Goal: Information Seeking & Learning: Learn about a topic

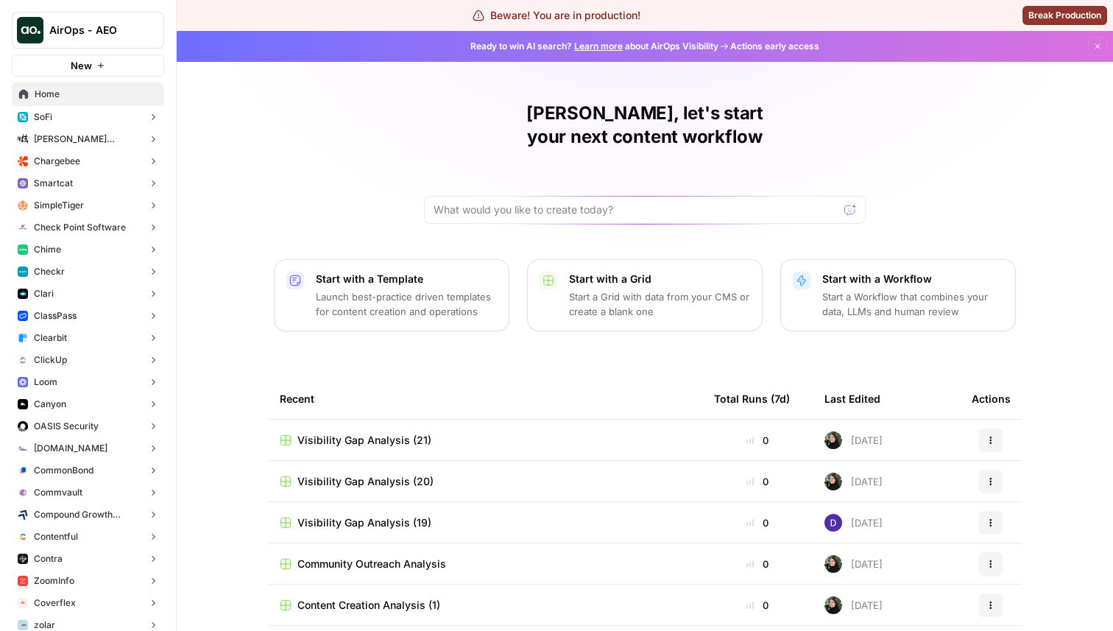
click at [88, 254] on button "Chime" at bounding box center [88, 249] width 152 height 22
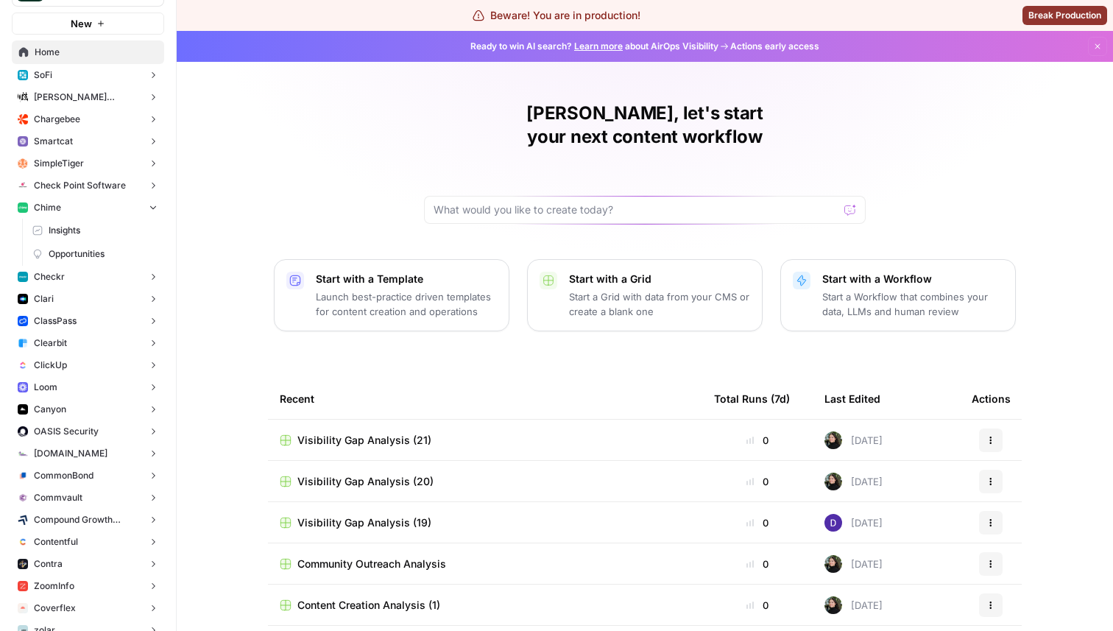
scroll to position [101, 0]
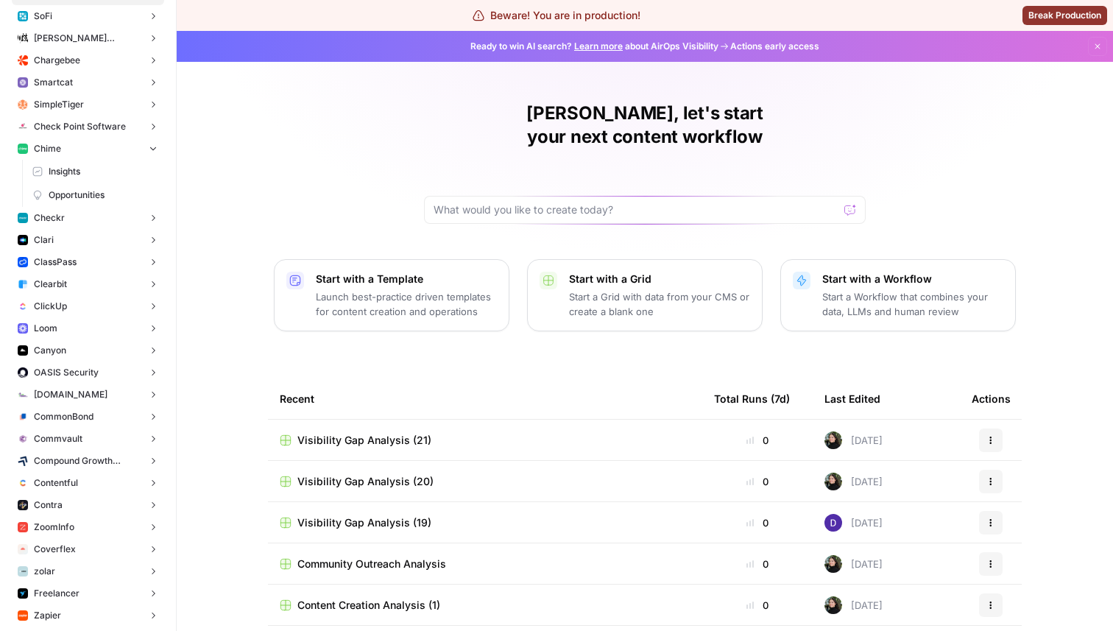
click at [91, 326] on button "Loom" at bounding box center [88, 328] width 152 height 22
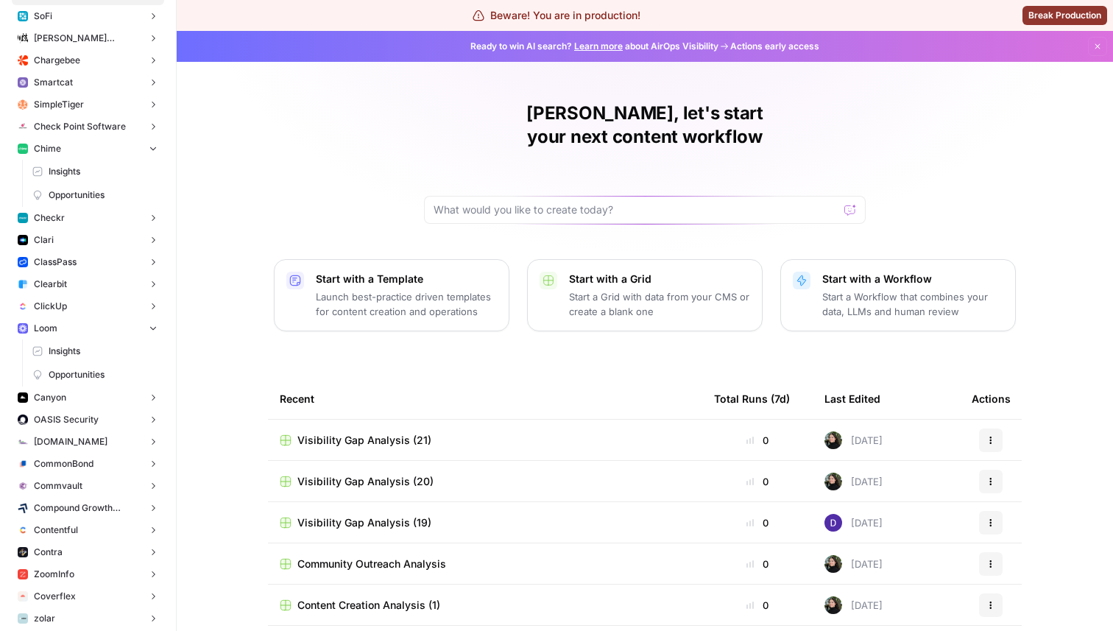
click at [102, 353] on span "Insights" at bounding box center [103, 350] width 109 height 13
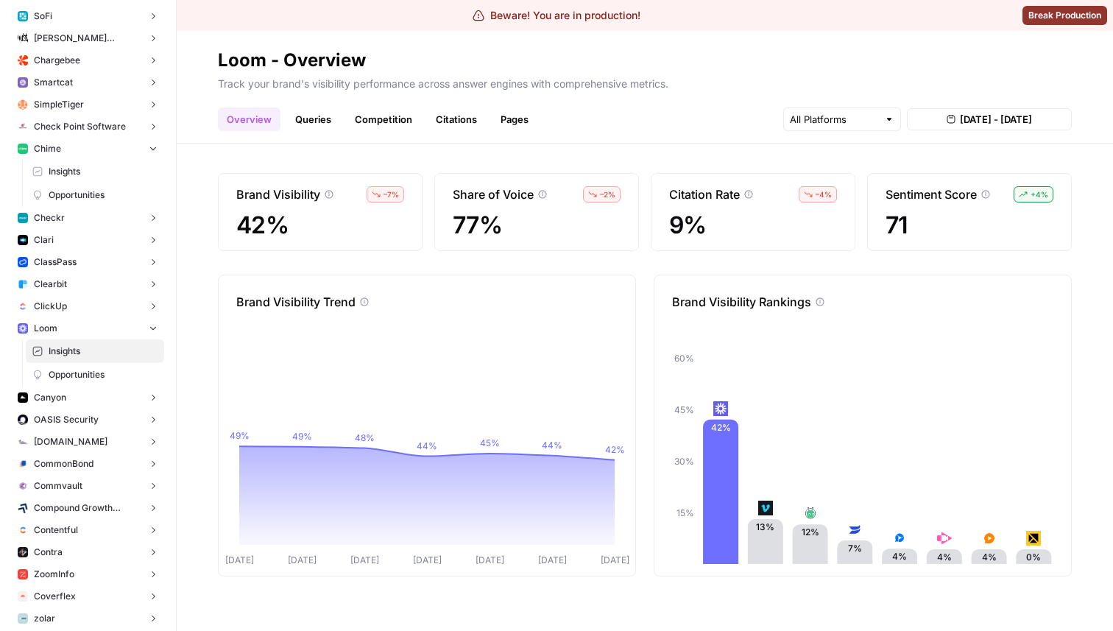
click at [313, 127] on link "Queries" at bounding box center [313, 119] width 54 height 24
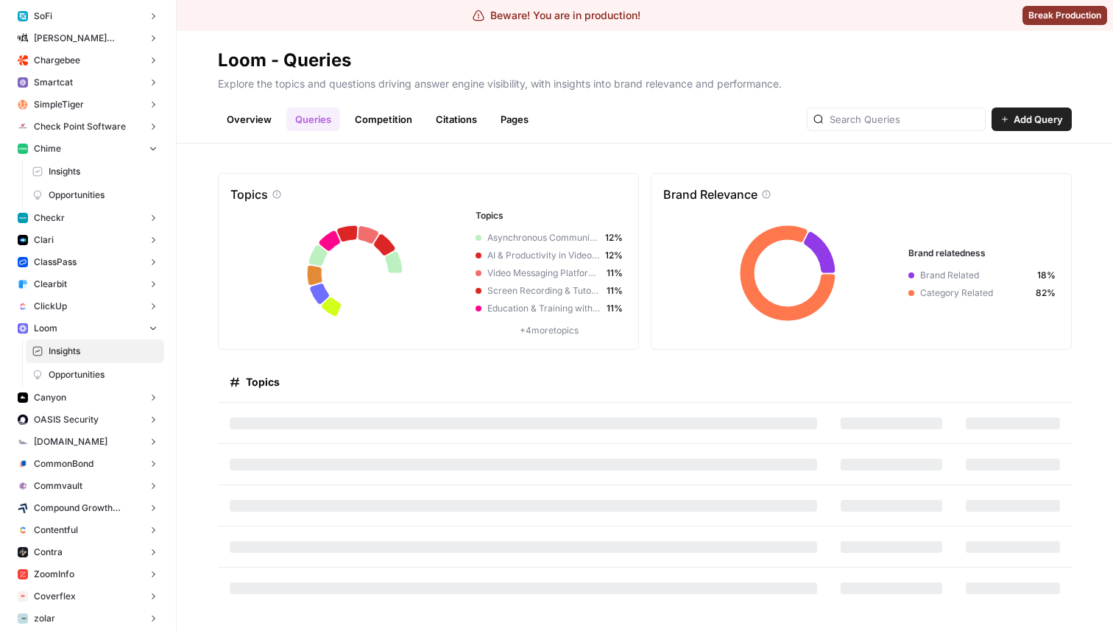
click at [258, 124] on link "Overview" at bounding box center [249, 119] width 63 height 24
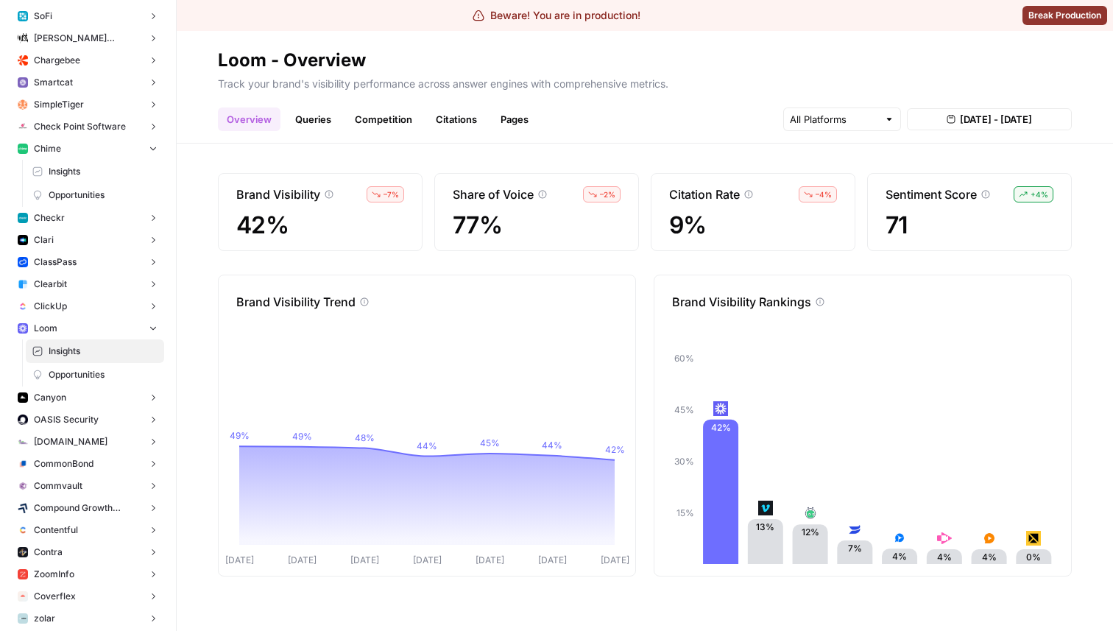
click at [92, 281] on button "Clearbit" at bounding box center [88, 284] width 152 height 22
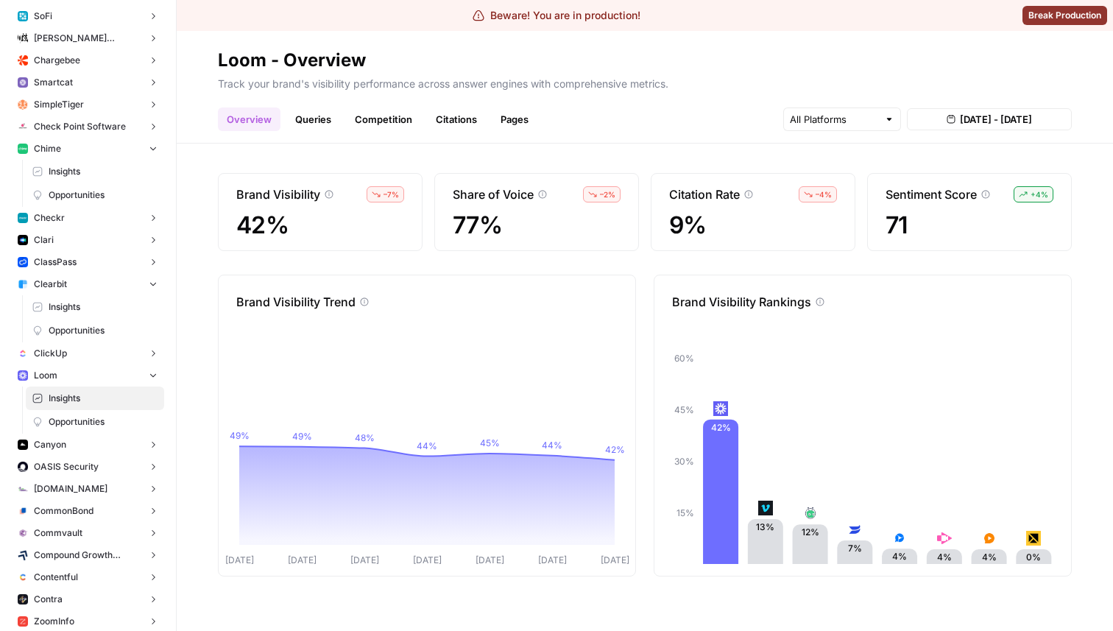
click at [76, 309] on span "Insights" at bounding box center [103, 306] width 109 height 13
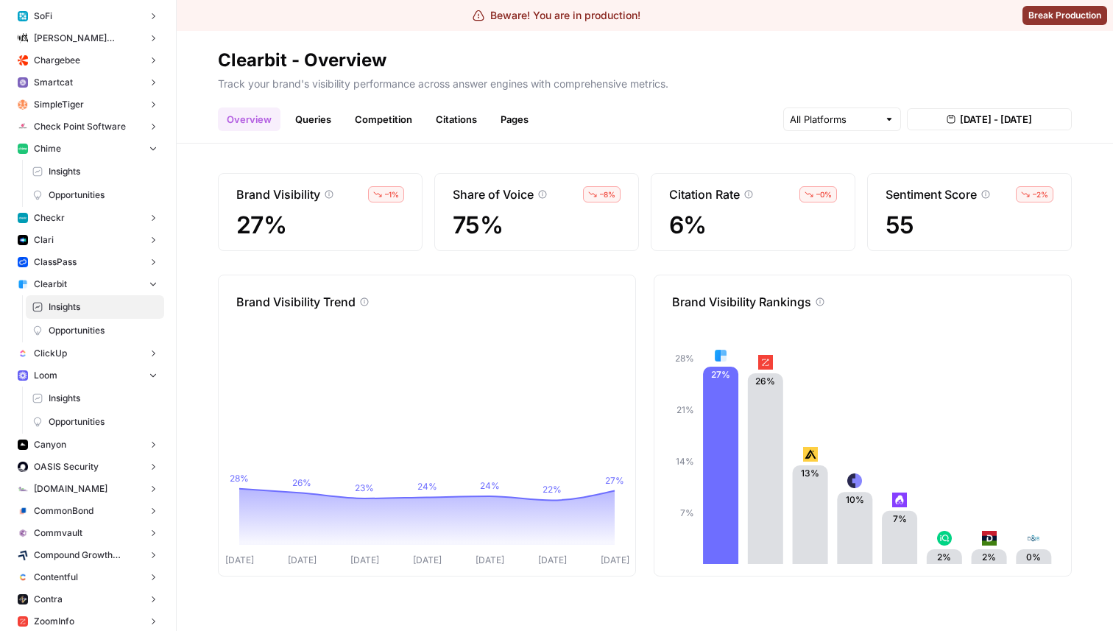
click at [324, 123] on link "Queries" at bounding box center [313, 119] width 54 height 24
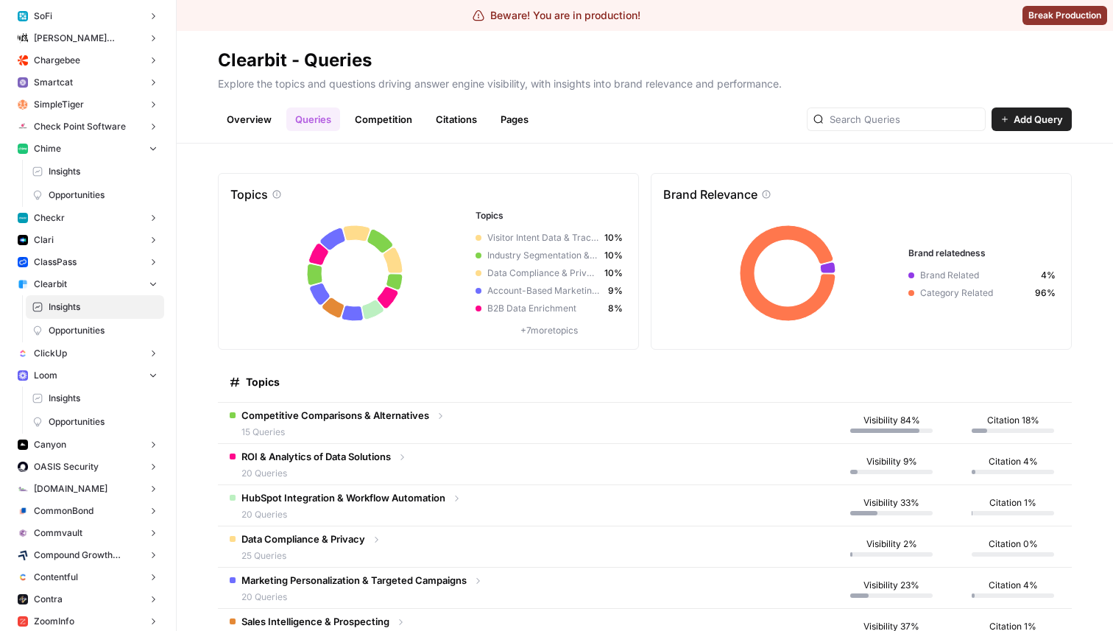
click at [399, 432] on span "15 Queries" at bounding box center [335, 431] width 188 height 13
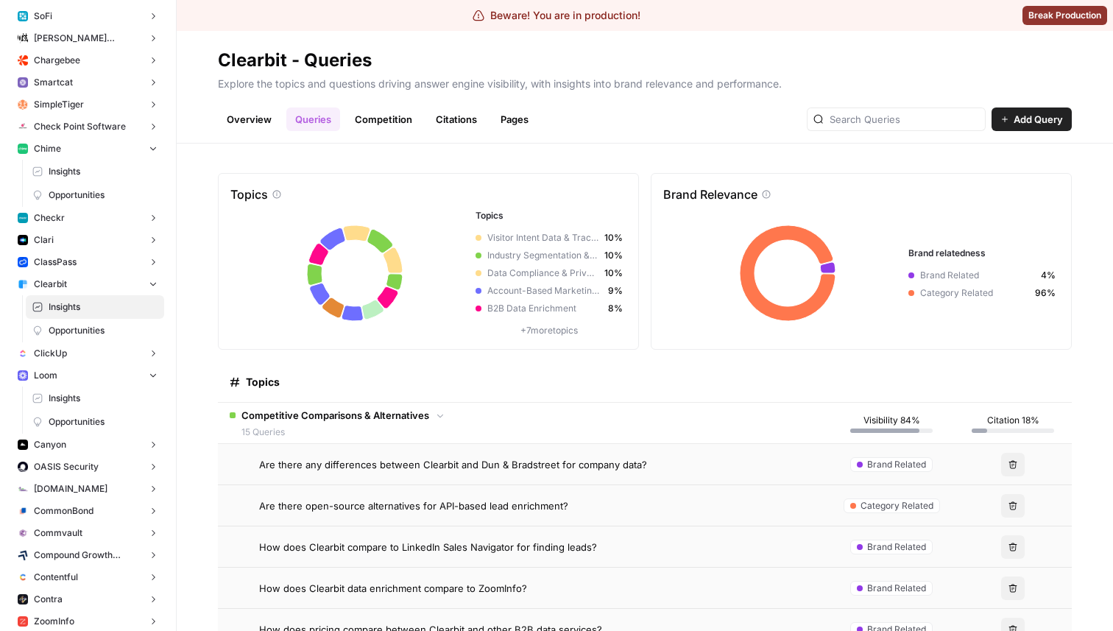
click at [338, 478] on td "Are there any differences between Clearbit and Dun & Bradstreet for company dat…" at bounding box center [523, 464] width 611 height 40
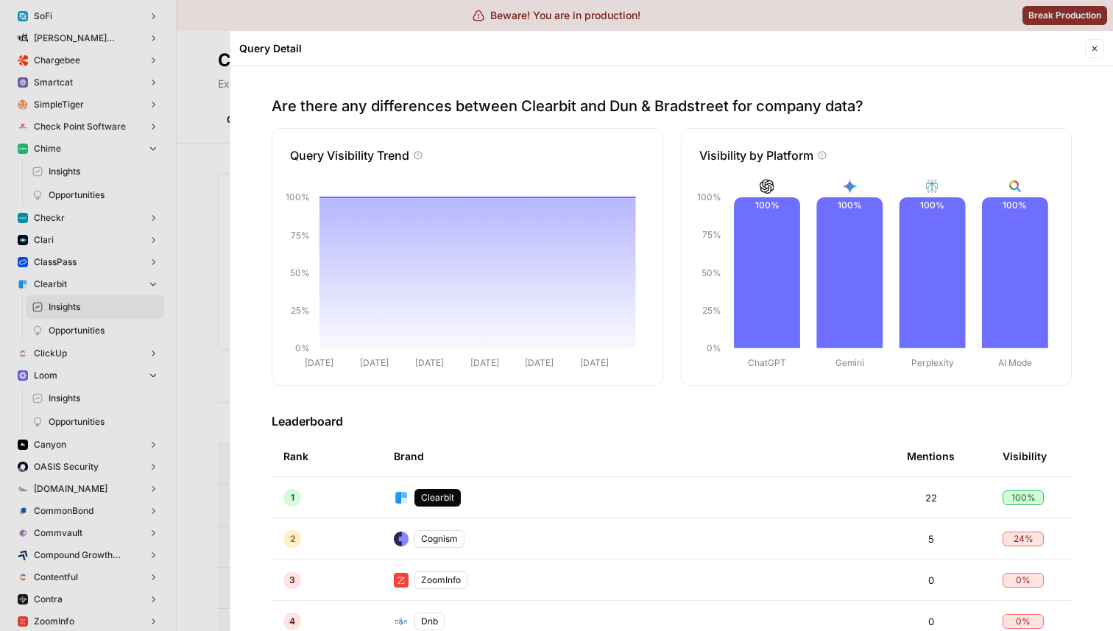
click at [1094, 49] on icon "button" at bounding box center [1094, 48] width 5 height 5
